Goal: Use online tool/utility: Utilize a website feature to perform a specific function

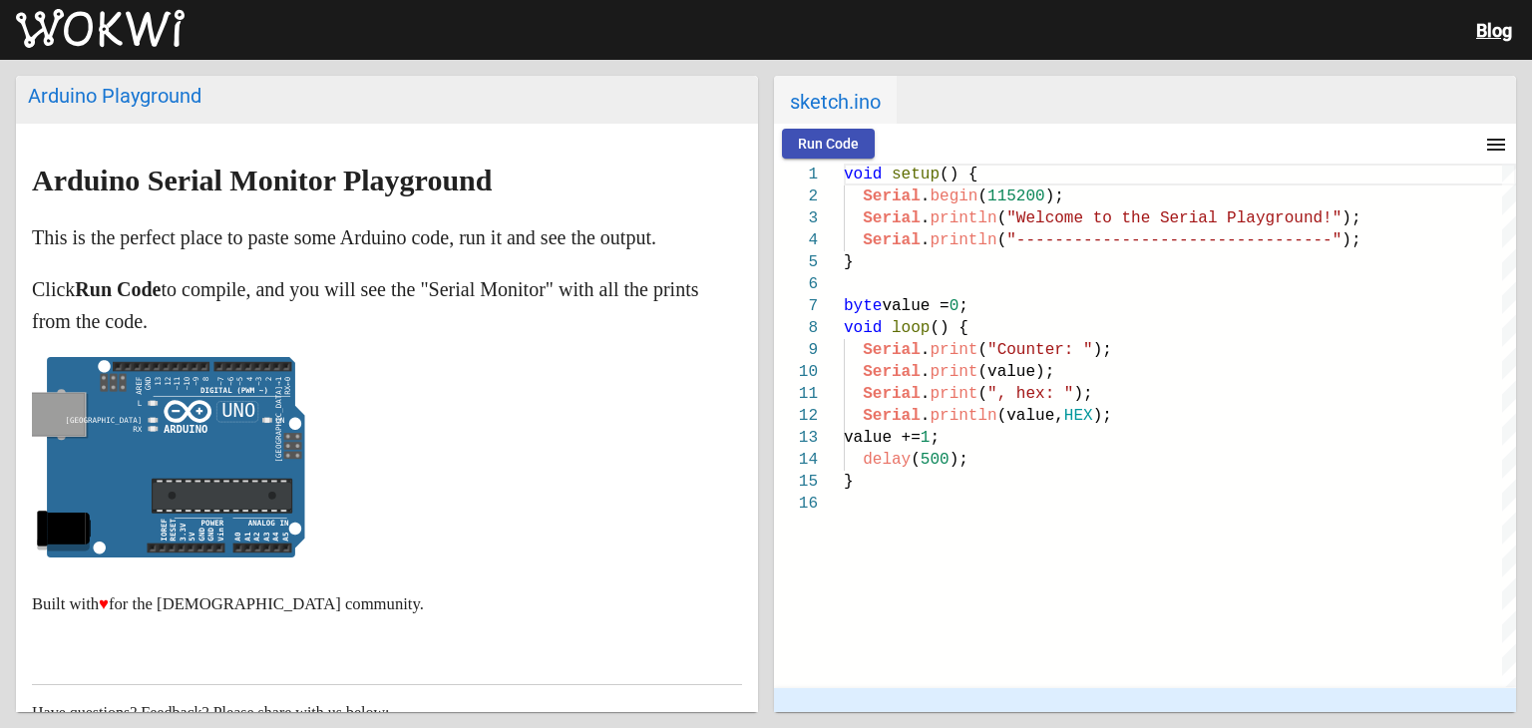
click at [849, 136] on span "Run Code" at bounding box center [828, 144] width 61 height 16
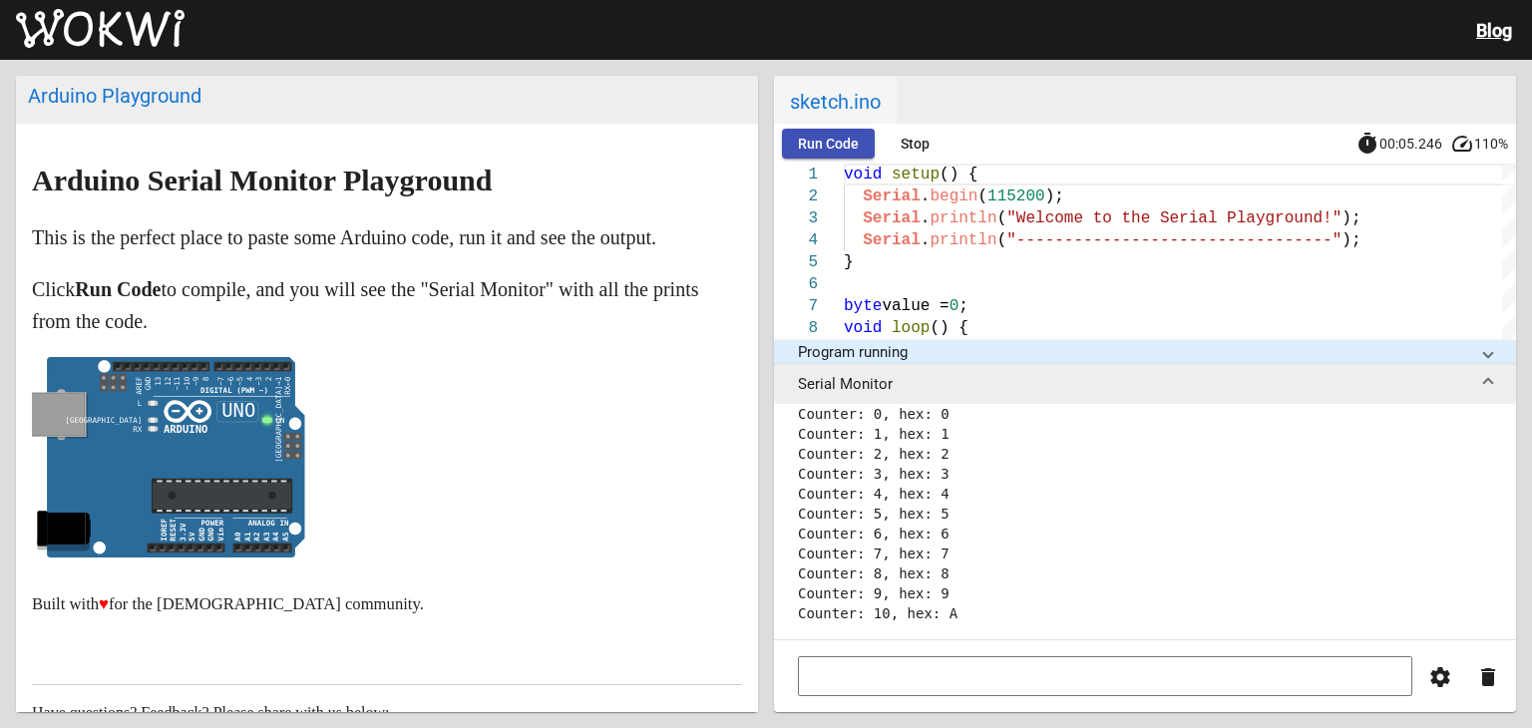
click at [243, 408] on text "UNO" at bounding box center [239, 410] width 34 height 22
drag, startPoint x: 227, startPoint y: 393, endPoint x: 211, endPoint y: 383, distance: 18.8
click at [214, 385] on icon "ON false" at bounding box center [168, 457] width 273 height 201
click at [138, 89] on div "Arduino Playground" at bounding box center [387, 96] width 718 height 24
drag, startPoint x: 851, startPoint y: 91, endPoint x: 853, endPoint y: 117, distance: 26.0
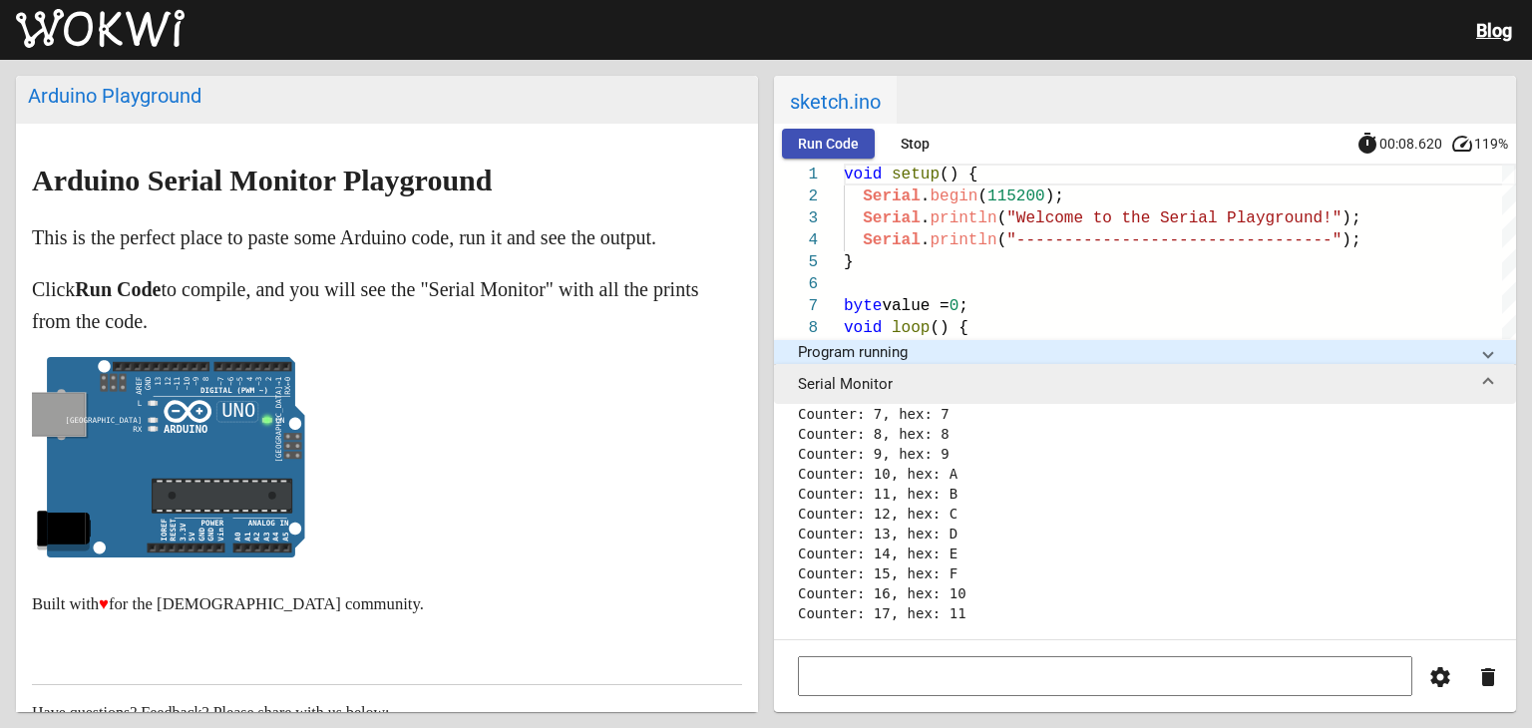
click at [853, 117] on span "sketch.ino" at bounding box center [835, 100] width 123 height 48
click at [938, 141] on button "Stop" at bounding box center [915, 144] width 64 height 30
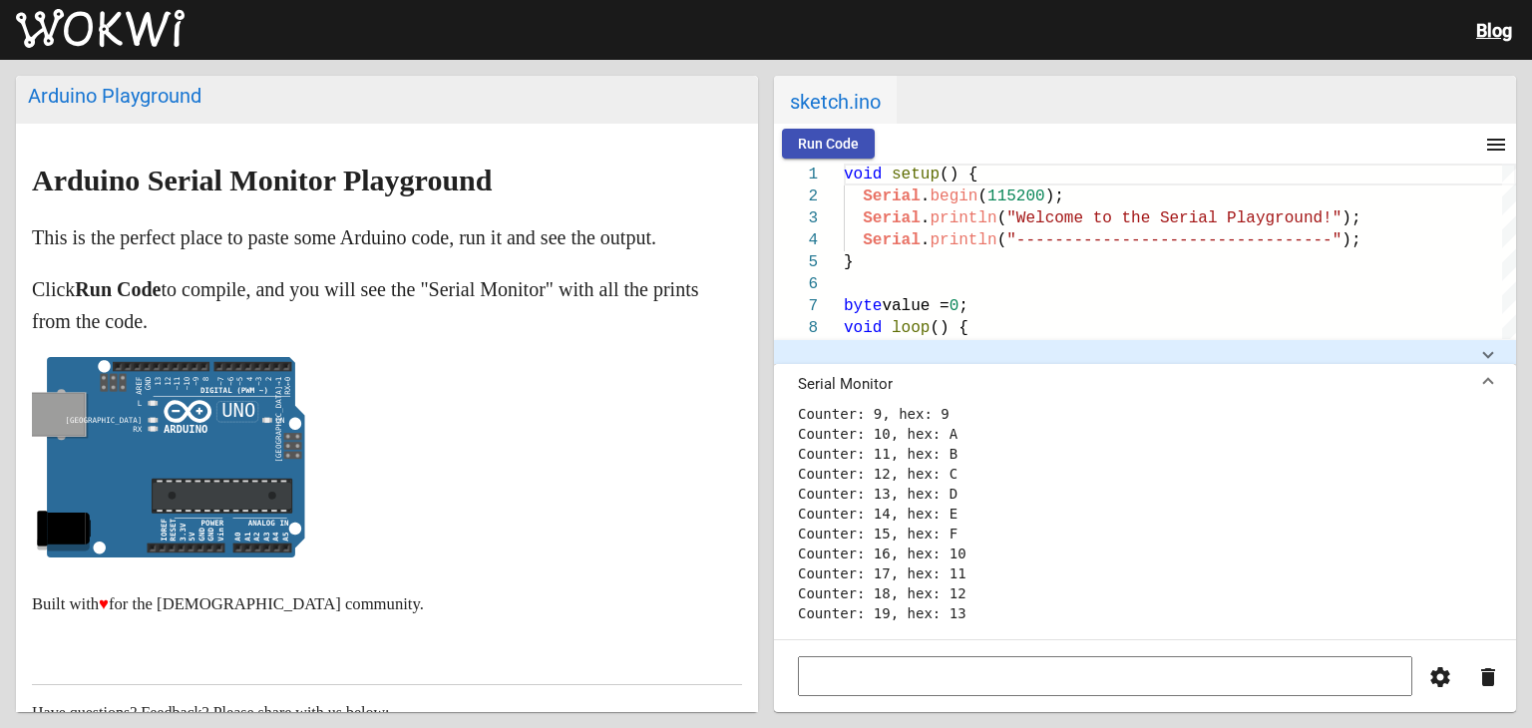
drag, startPoint x: 1001, startPoint y: 394, endPoint x: 734, endPoint y: 161, distance: 354.9
click at [997, 388] on mat-expansion-panel-header "Serial Monitor" at bounding box center [1145, 384] width 742 height 40
